Goal: Task Accomplishment & Management: Manage account settings

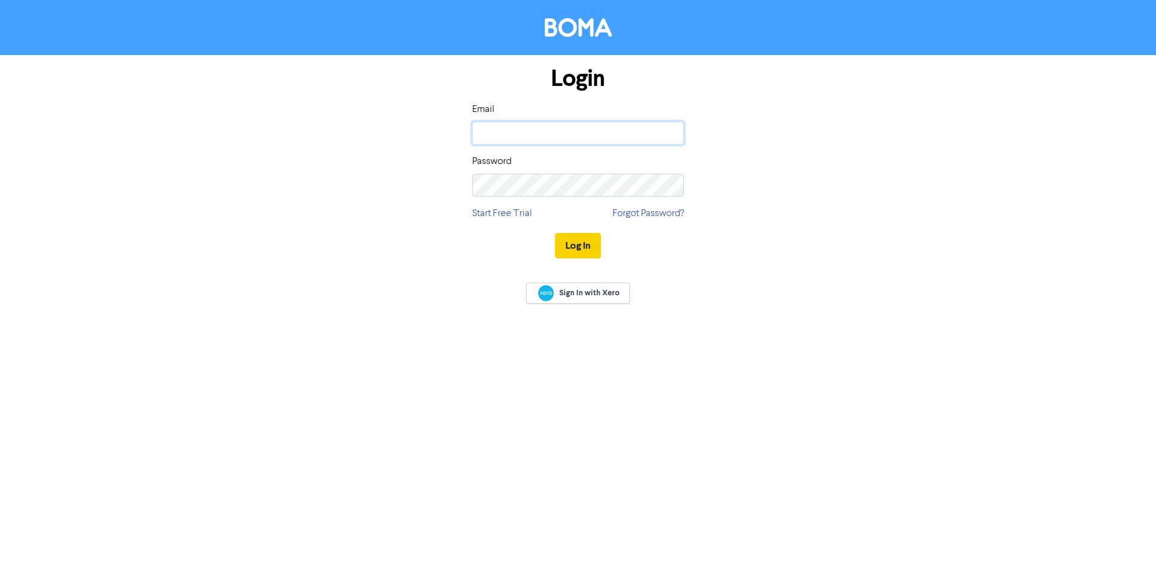
type input "[EMAIL_ADDRESS][DOMAIN_NAME]"
click at [586, 246] on button "Log In" at bounding box center [578, 245] width 46 height 25
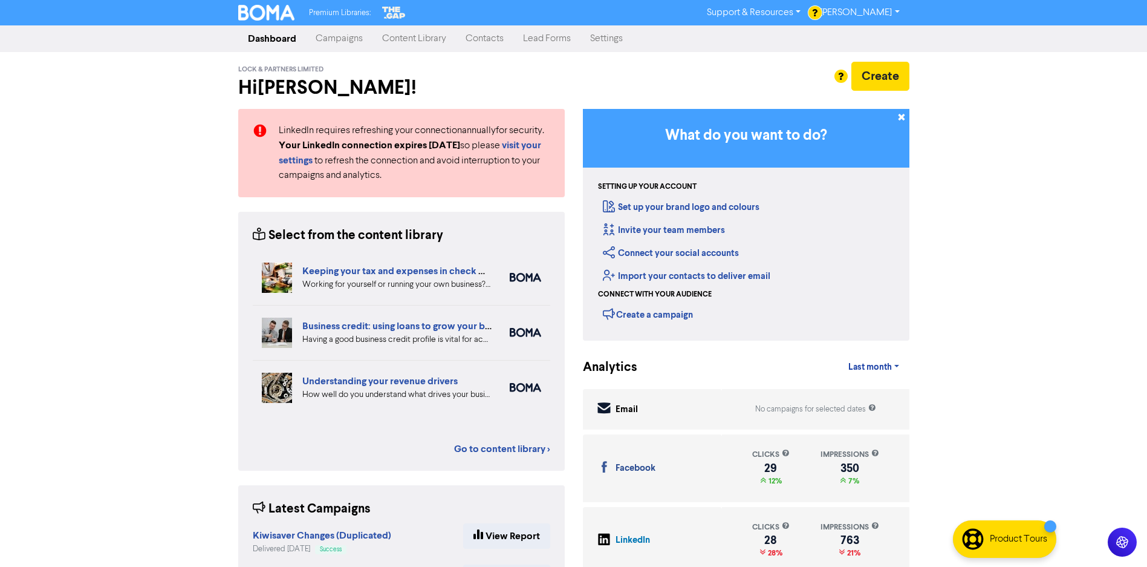
click at [64, 120] on div "Premium Libraries: Support & Resources Video Tutorials FAQ & Guides Marketing E…" at bounding box center [573, 283] width 1147 height 567
click at [529, 145] on strong "visit your settings" at bounding box center [410, 152] width 262 height 27
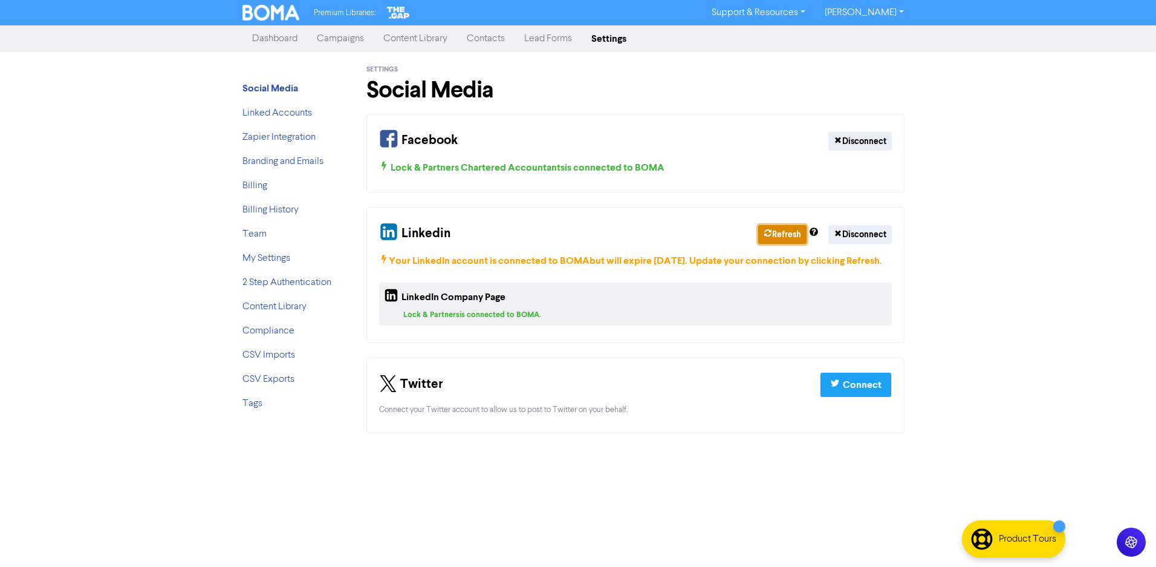
click at [778, 232] on button "Refresh" at bounding box center [782, 234] width 48 height 19
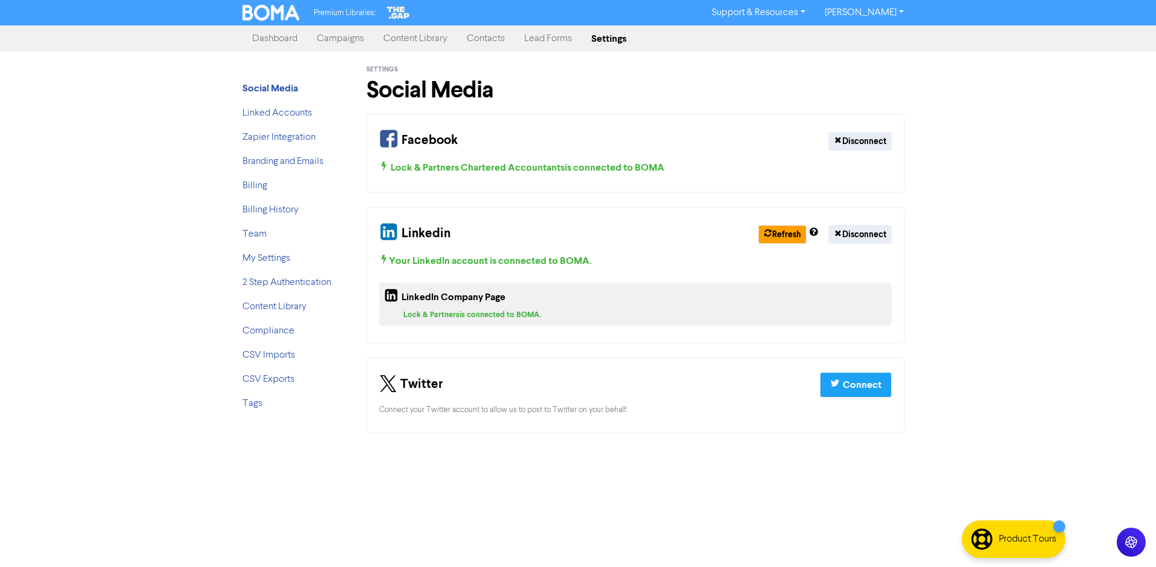
click at [332, 40] on link "Campaigns" at bounding box center [340, 39] width 67 height 24
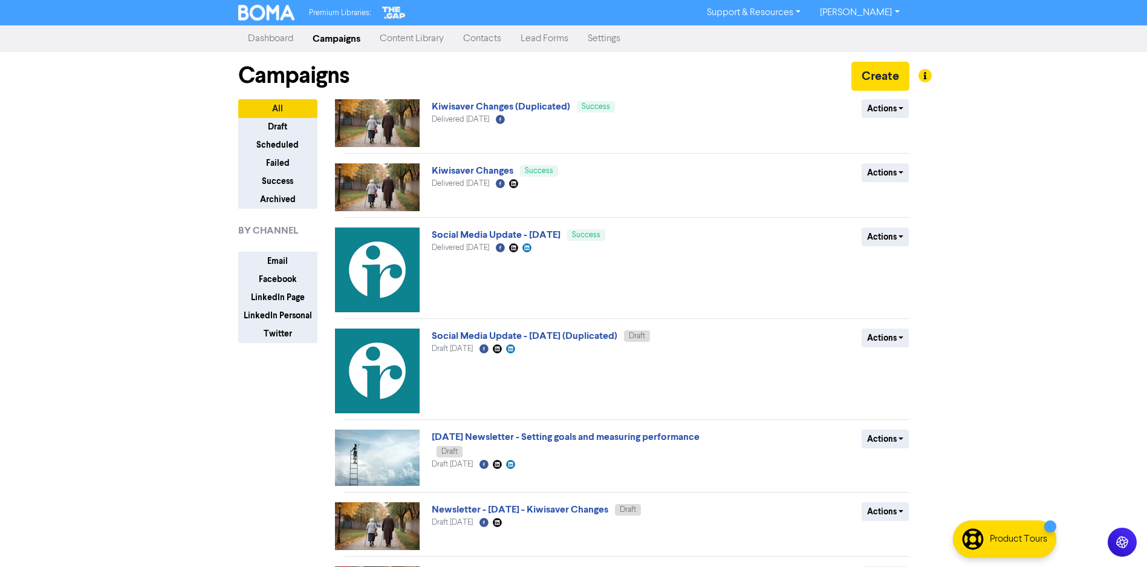
click at [134, 167] on div "Premium Libraries: Support & Resources Video Tutorials FAQ & Guides Marketing E…" at bounding box center [573, 283] width 1147 height 567
click at [270, 34] on link "Dashboard" at bounding box center [270, 39] width 65 height 24
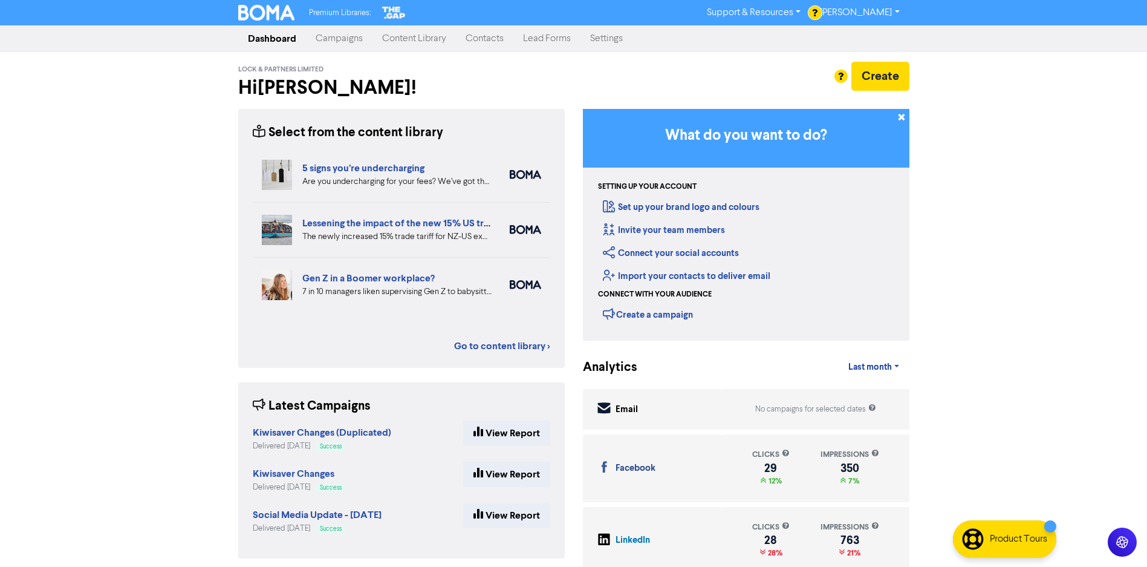
click at [331, 37] on link "Campaigns" at bounding box center [339, 39] width 67 height 24
